Goal: Task Accomplishment & Management: Manage account settings

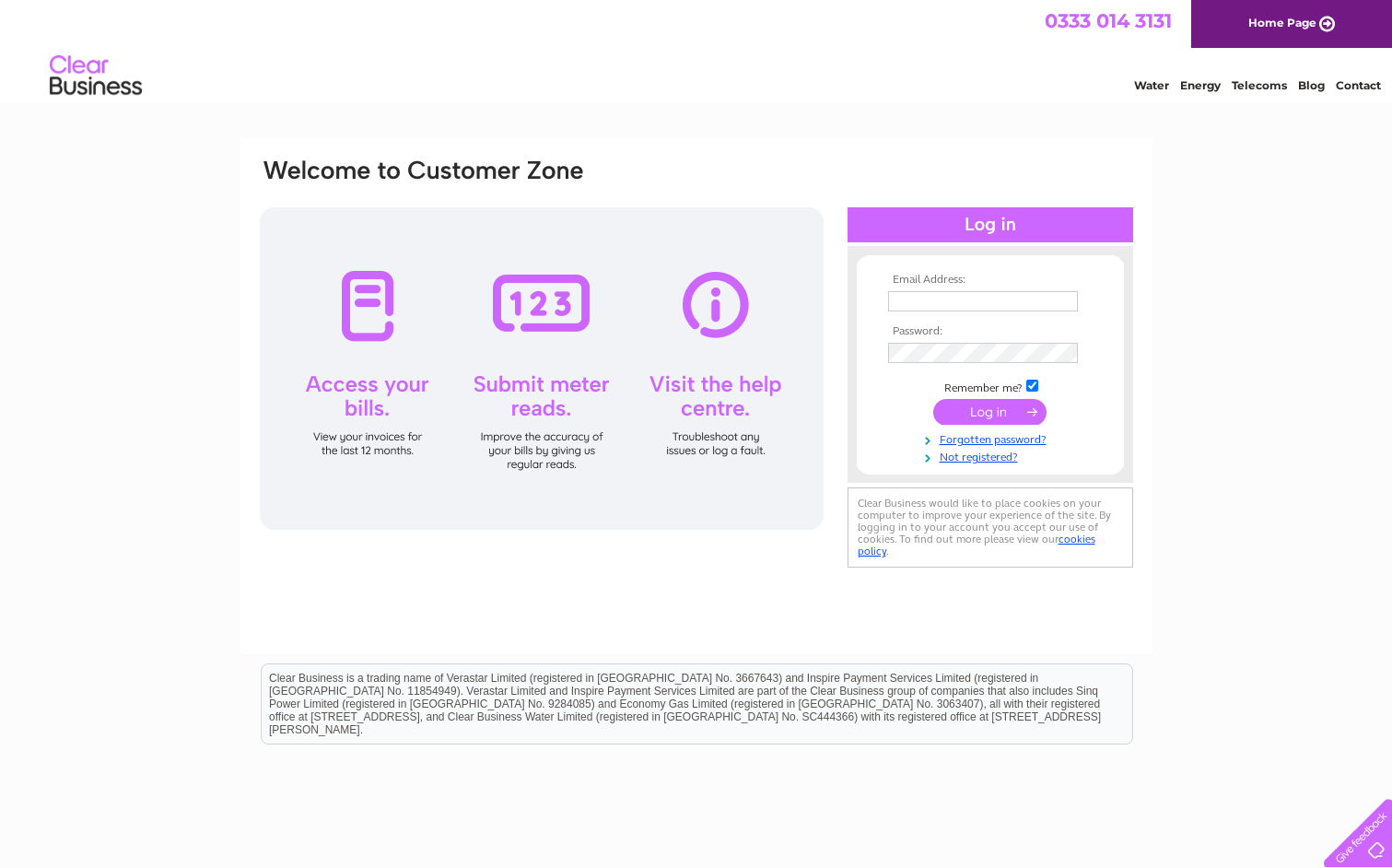
type input "[EMAIL_ADDRESS][DOMAIN_NAME]"
click at [964, 412] on input "submit" at bounding box center [990, 411] width 114 height 26
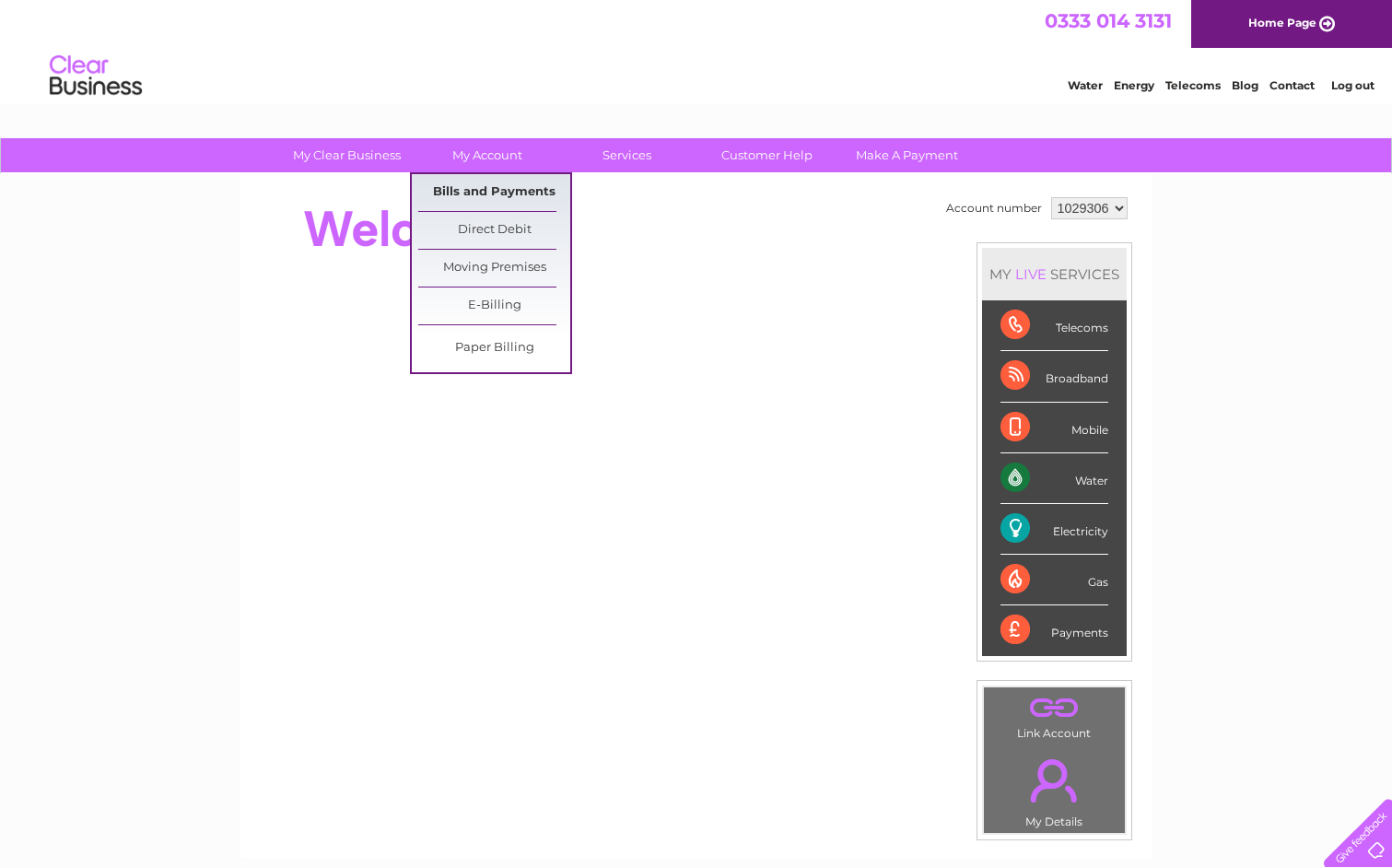
click at [495, 186] on link "Bills and Payments" at bounding box center [494, 192] width 152 height 37
click at [491, 193] on link "Bills and Payments" at bounding box center [494, 192] width 152 height 37
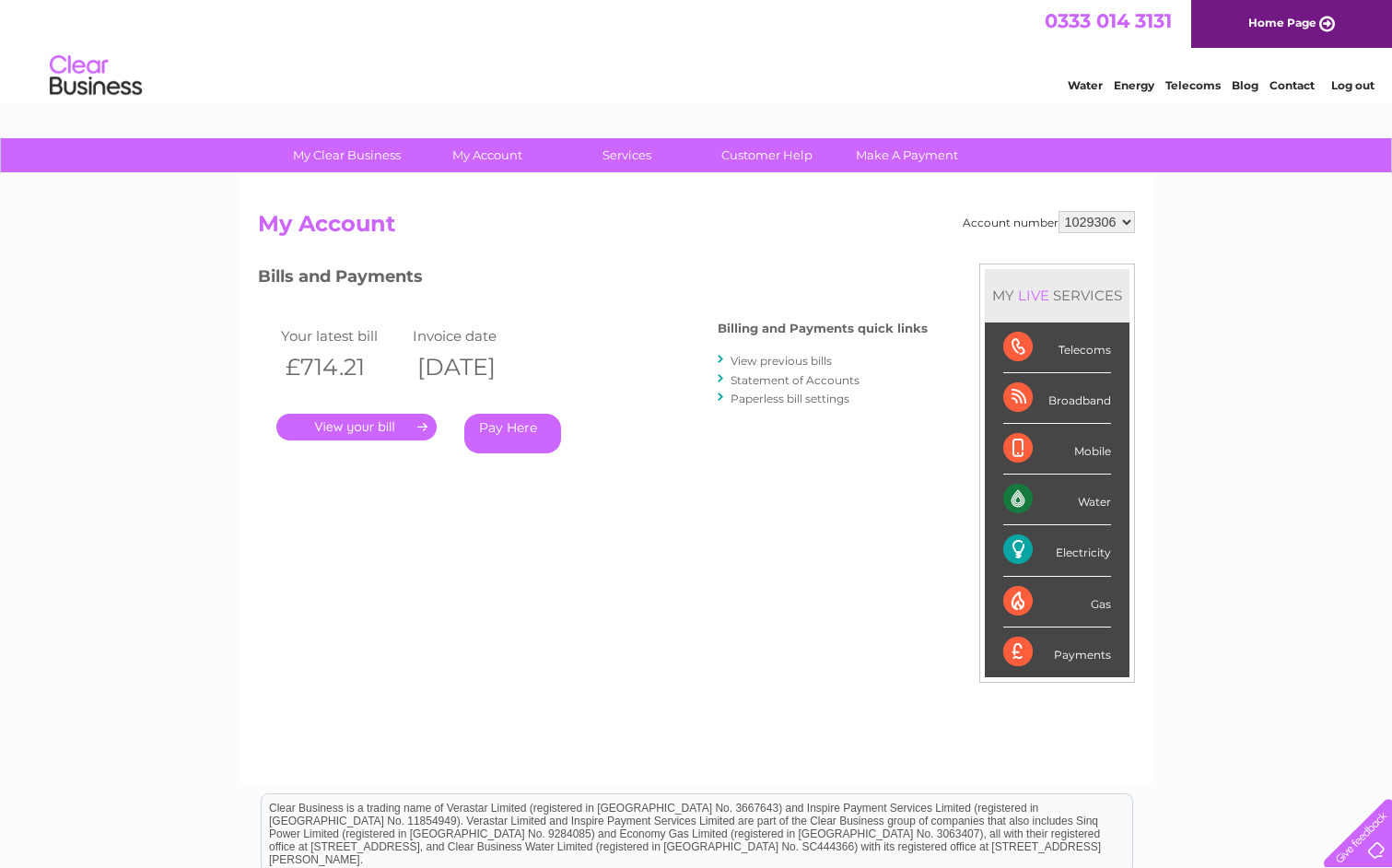
click at [383, 429] on link "." at bounding box center [356, 427] width 160 height 27
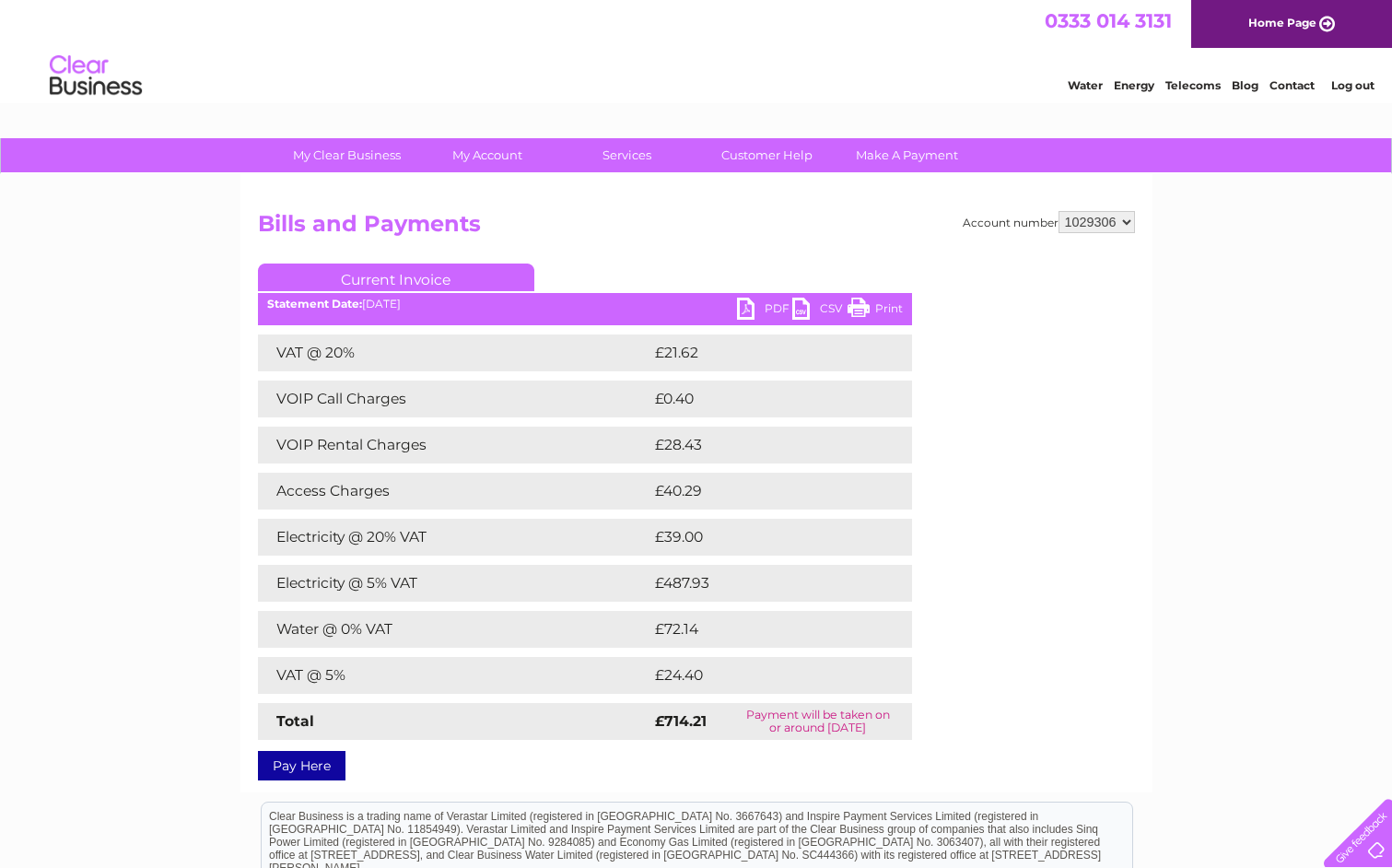
click at [771, 309] on link "PDF" at bounding box center [765, 310] width 55 height 27
